Goal: Information Seeking & Learning: Learn about a topic

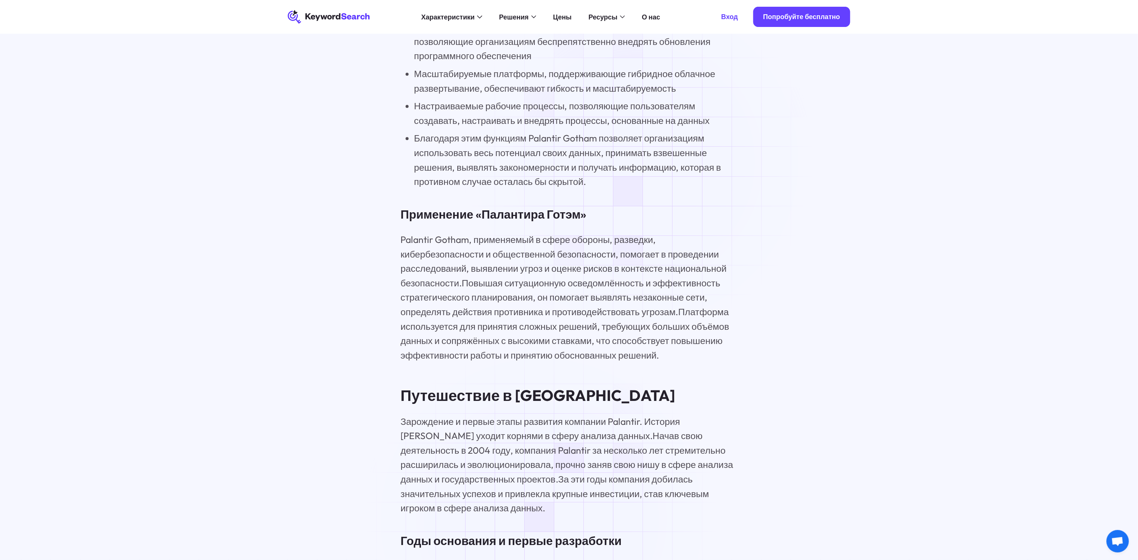
scroll to position [1385, 0]
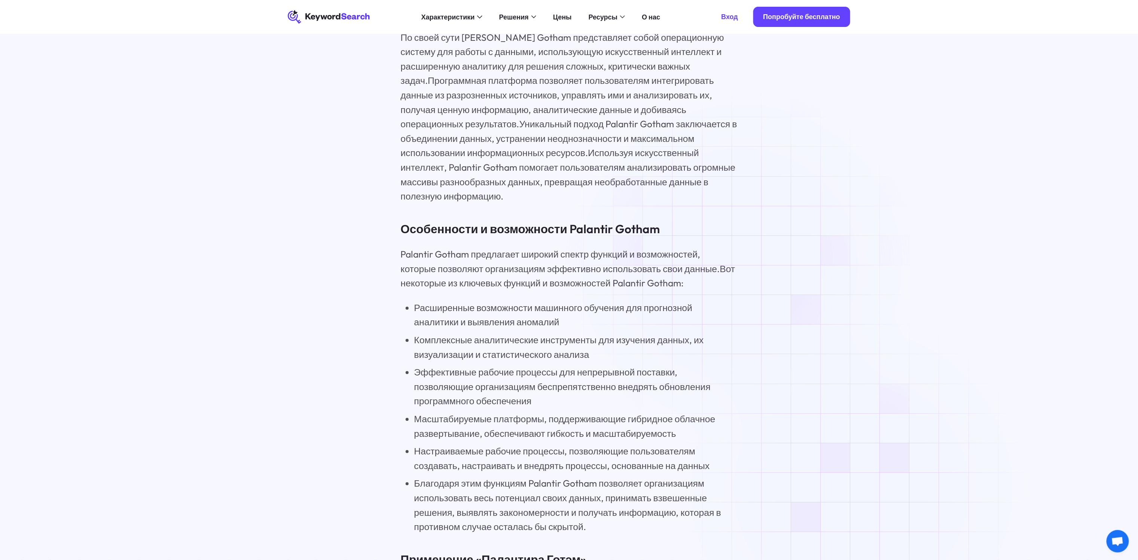
scroll to position [1011, 0]
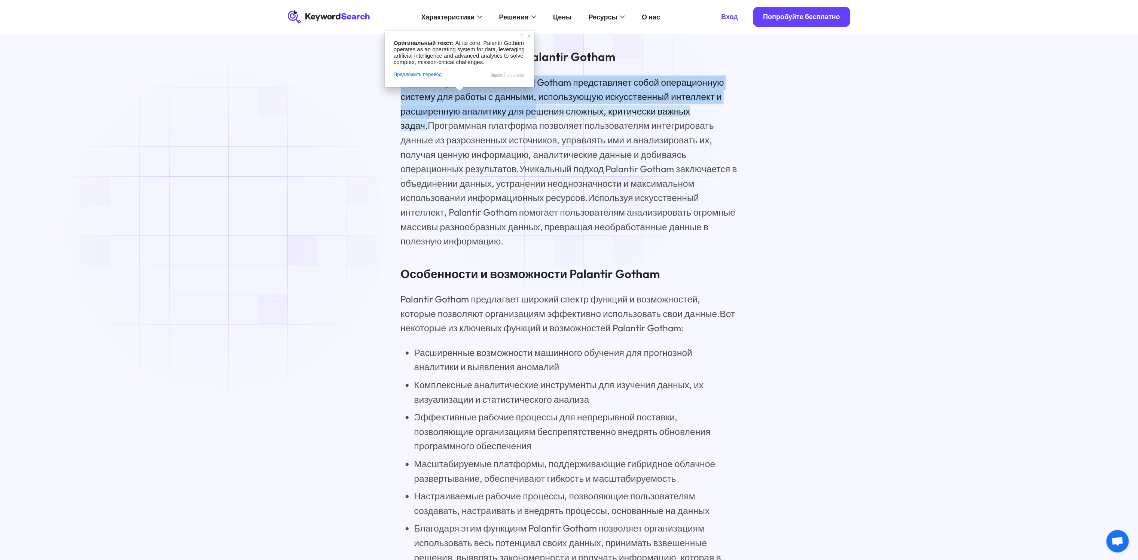
drag, startPoint x: 398, startPoint y: 97, endPoint x: 564, endPoint y: 129, distance: 170.0
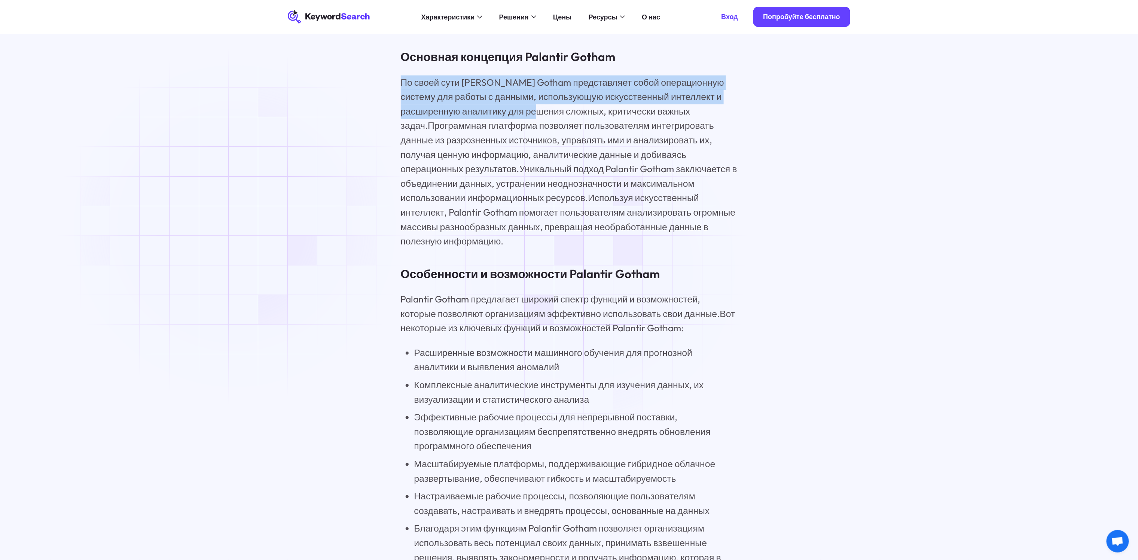
copy ya-tr-span "По своей сути Palantir Gotham представляет собой операционную систему для работ…"
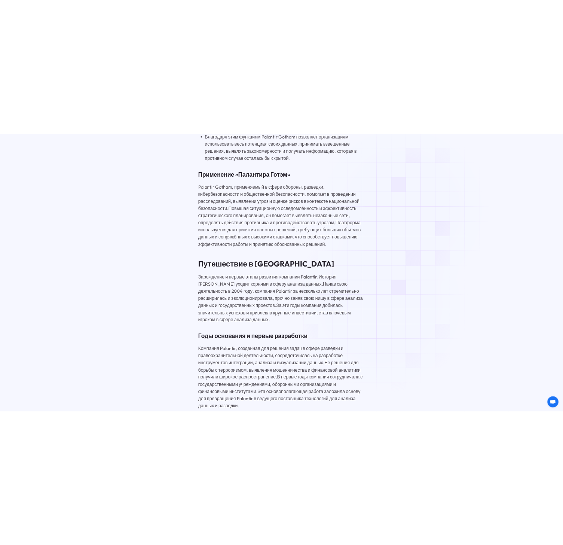
scroll to position [1535, 0]
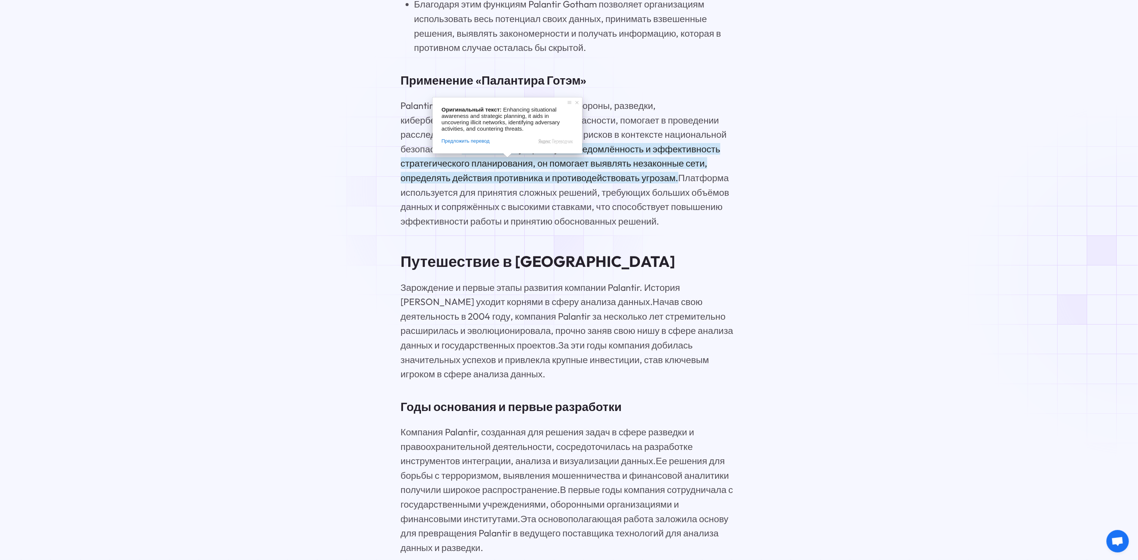
click at [501, 183] on ya-tr-span "Повышая ситуационную осведомлённость и эффективность стратегического планирован…" at bounding box center [561, 163] width 320 height 40
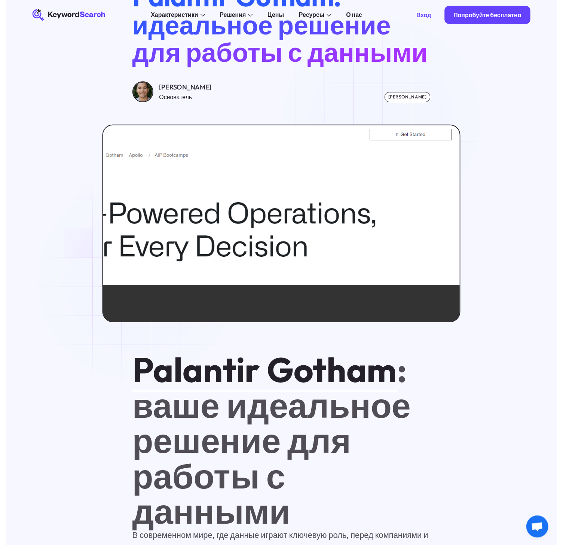
scroll to position [0, 0]
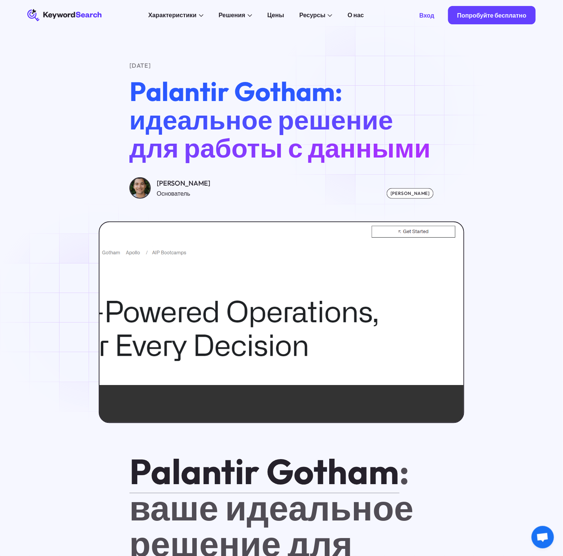
drag, startPoint x: 461, startPoint y: 431, endPoint x: 388, endPoint y: 115, distance: 324.0
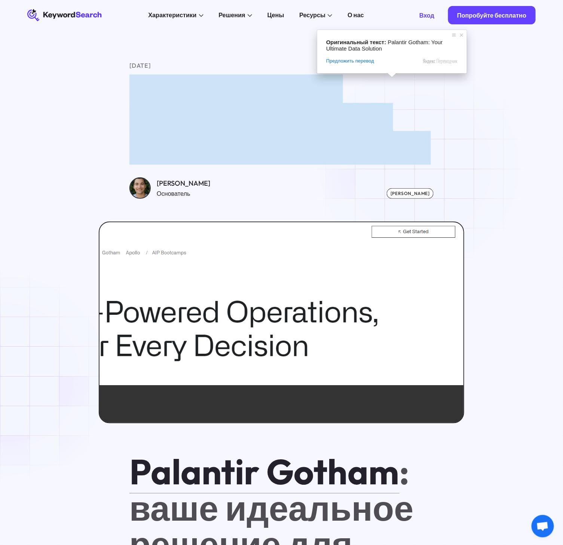
click at [429, 168] on div "4 мая 2024 года Palantir Gotham: идеальное решение для работы с данными Грег Ко…" at bounding box center [282, 130] width 305 height 138
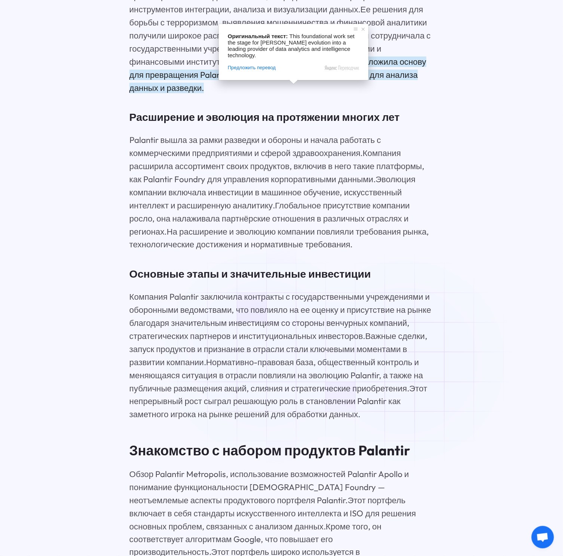
scroll to position [1797, 0]
